Goal: Navigation & Orientation: Understand site structure

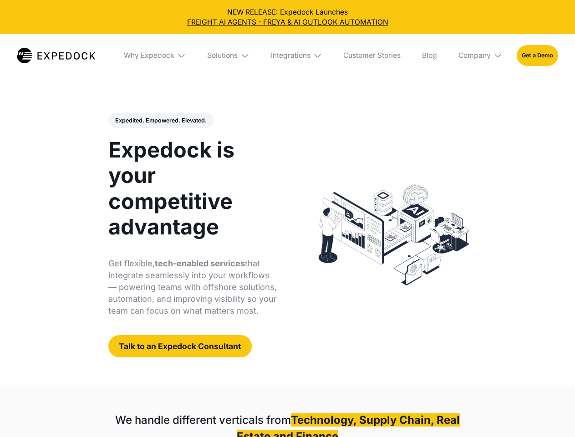
select select
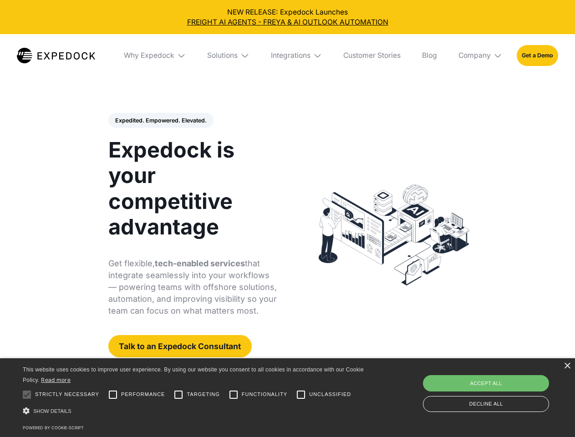
click at [287, 56] on div "Integrations" at bounding box center [291, 55] width 40 height 9
click at [155, 56] on div "Why Expedock" at bounding box center [141, 55] width 51 height 9
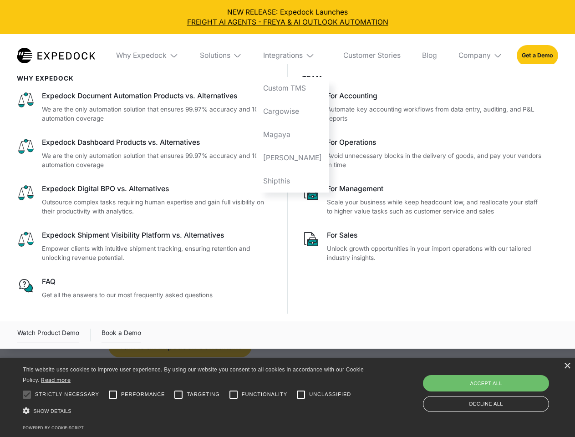
click at [229, 56] on div "Solutions" at bounding box center [215, 55] width 31 height 9
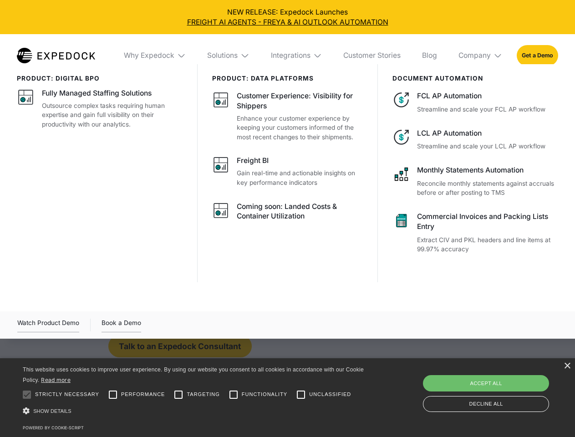
click at [297, 56] on div "Integrations" at bounding box center [291, 55] width 40 height 9
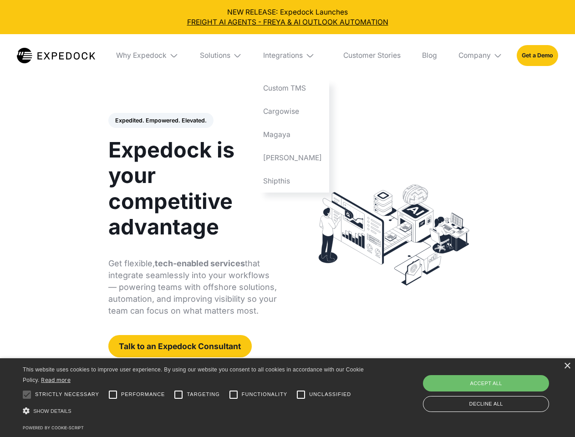
click at [481, 56] on div "Company" at bounding box center [475, 55] width 32 height 9
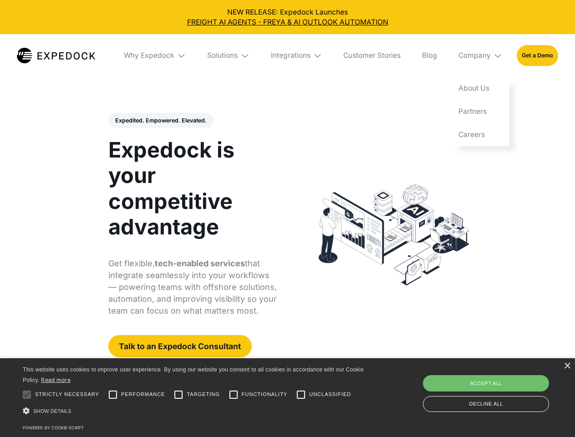
click at [160, 121] on div "Expedited. Empowered. Elevated. Automate Freight Document Extraction at 99.97% …" at bounding box center [192, 235] width 169 height 245
click at [27, 395] on div at bounding box center [27, 395] width 18 height 18
click at [113, 395] on input "Performance" at bounding box center [113, 395] width 18 height 18
checkbox input "true"
click at [179, 395] on input "Targeting" at bounding box center [178, 395] width 18 height 18
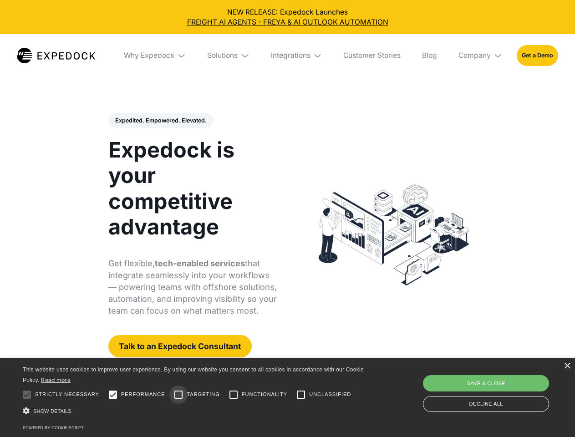
checkbox input "true"
click at [234, 395] on input "Functionality" at bounding box center [234, 395] width 18 height 18
checkbox input "true"
